Goal: Task Accomplishment & Management: Complete application form

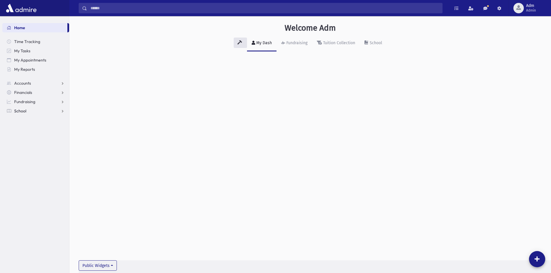
click at [40, 113] on link "School" at bounding box center [35, 110] width 67 height 9
click at [40, 127] on link "Attendance" at bounding box center [35, 129] width 67 height 9
click at [38, 139] on link "Entry" at bounding box center [35, 138] width 67 height 9
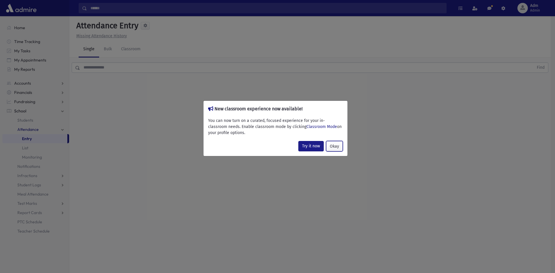
click at [330, 148] on button "Okay" at bounding box center [334, 146] width 17 height 10
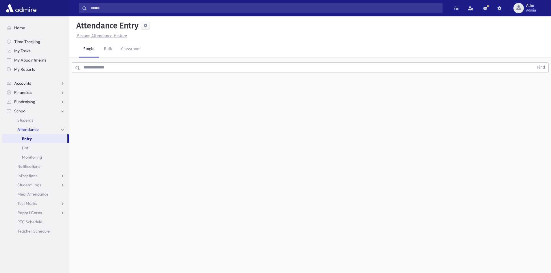
click at [114, 69] on input "text" at bounding box center [306, 67] width 453 height 10
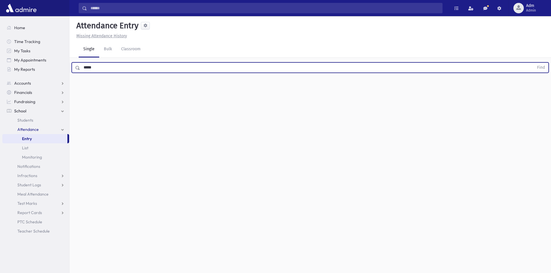
type input "*****"
click at [533, 63] on button "Find" at bounding box center [540, 68] width 15 height 10
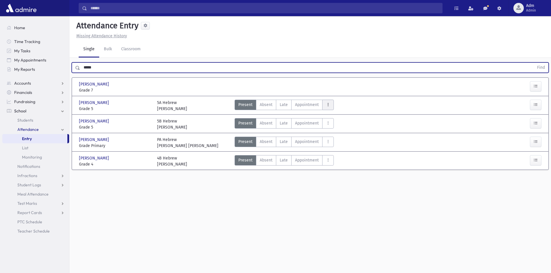
click at [326, 102] on button "AttTypes" at bounding box center [328, 105] width 12 height 10
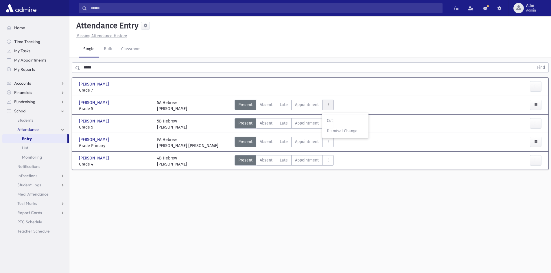
click at [326, 102] on button "AttTypes" at bounding box center [328, 105] width 12 height 10
click at [149, 28] on button at bounding box center [145, 26] width 9 height 8
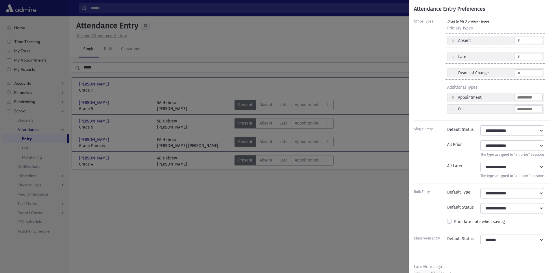
click at [399, 35] on div "Attendance Entry Preferences Office Types Drag to fill 3 primary types Primary …" at bounding box center [277, 136] width 555 height 273
click at [393, 41] on div "Attendance Entry Preferences Office Types Drag to fill 3 primary types Primary …" at bounding box center [277, 136] width 555 height 273
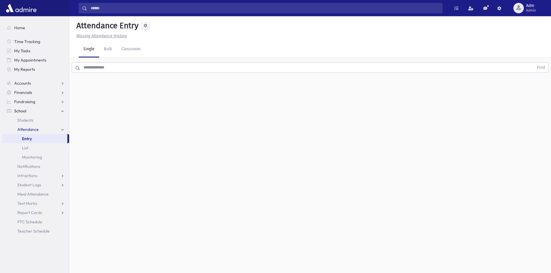
click at [123, 73] on div "Find" at bounding box center [309, 66] width 481 height 17
click at [123, 72] on input "text" at bounding box center [306, 67] width 453 height 10
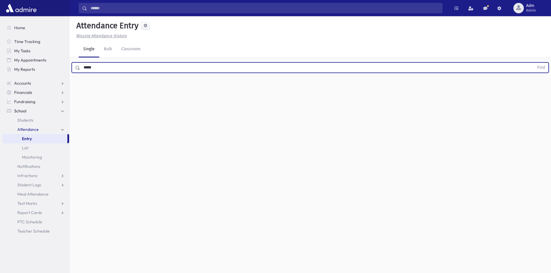
click at [533, 63] on button "Find" at bounding box center [540, 68] width 15 height 10
type input "*****"
click at [533, 63] on button "Find" at bounding box center [540, 68] width 15 height 10
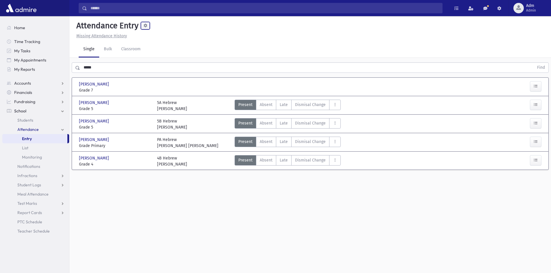
click at [148, 24] on button at bounding box center [145, 26] width 9 height 8
